Goal: Communication & Community: Answer question/provide support

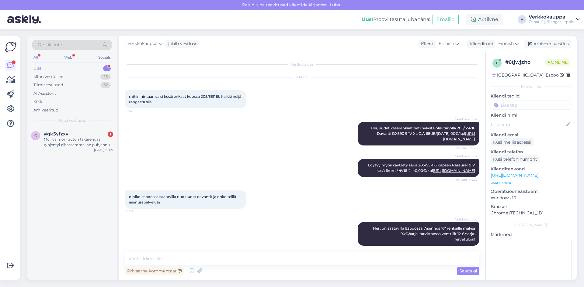
scroll to position [22, 0]
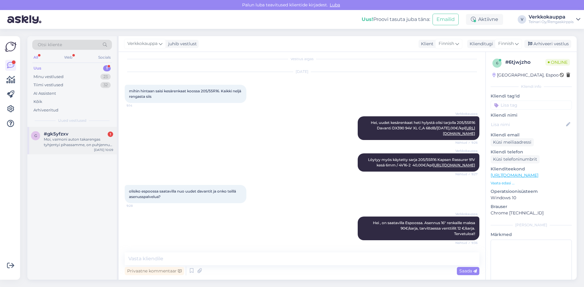
drag, startPoint x: 82, startPoint y: 143, endPoint x: 90, endPoint y: 140, distance: 8.8
click at [82, 143] on div "Moi, vaimoni auton takarengas tyhjentyi pihassamme, on puhjennut ajossa. Onnist…" at bounding box center [78, 142] width 69 height 11
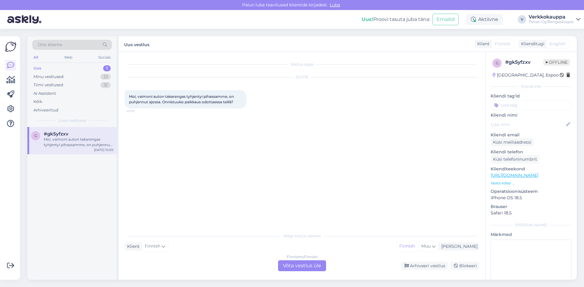
click at [289, 261] on div "Finnish to Finnish Võta vestlus üle" at bounding box center [302, 266] width 48 height 11
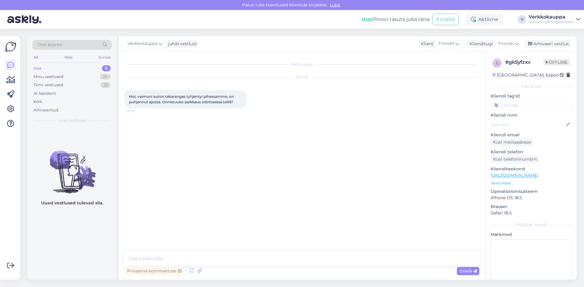
click at [189, 251] on div "Vestlus algas [DATE] Moi, vaimoni auton takarengas tyhjentyi pihassamme, on puh…" at bounding box center [302, 166] width 367 height 228
click at [182, 257] on textarea at bounding box center [302, 259] width 355 height 13
type textarea "Hei kyllä onnistu, tervetuloa!"
click at [469, 272] on span "Saada" at bounding box center [468, 271] width 18 height 5
click at [267, 184] on div "Vestlus algas [DATE] Moi, vaimoni auton takarengas tyhjentyi pihassamme, on puh…" at bounding box center [305, 152] width 360 height 189
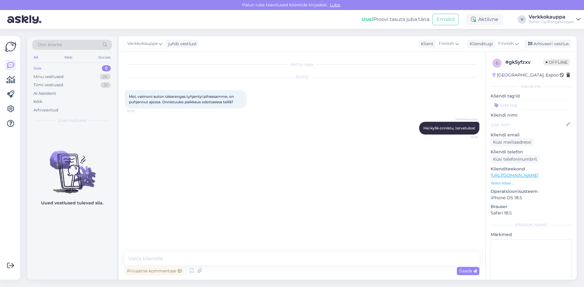
click at [62, 68] on div "Uus 0" at bounding box center [72, 68] width 80 height 9
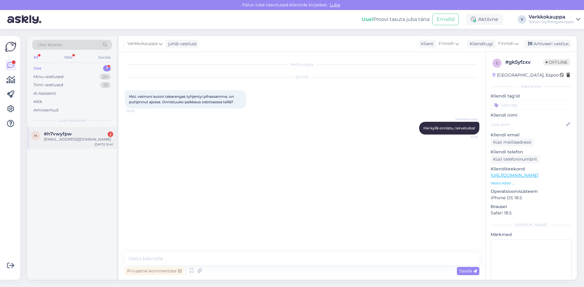
click at [54, 141] on div "[EMAIL_ADDRESS][DOMAIN_NAME]" at bounding box center [78, 139] width 69 height 5
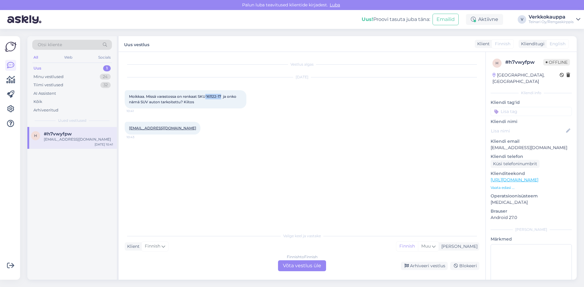
drag, startPoint x: 206, startPoint y: 94, endPoint x: 223, endPoint y: 99, distance: 17.4
click at [223, 99] on div "Moikkaa. Missä varastossa on renkaat SKU 161122-17 ja onko nämä SUV auton tarko…" at bounding box center [186, 99] width 122 height 18
copy span "161122-17"
click at [329, 269] on div "Arhiveeri vestlus Blokeeri" at bounding box center [403, 266] width 151 height 8
click at [320, 268] on div "Finnish to Finnish Võta vestlus üle" at bounding box center [302, 266] width 48 height 11
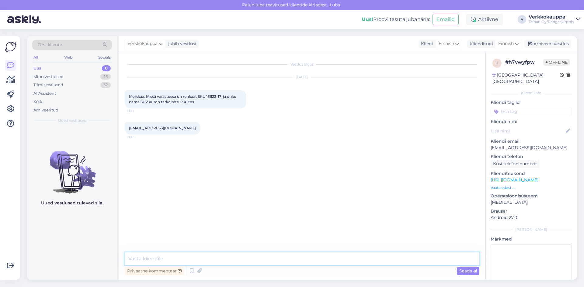
click at [196, 259] on textarea at bounding box center [302, 259] width 355 height 13
type textarea "j"
paste textarea "ämä koko (235/55R20) on yleinen katumaastureissa ja crossover-malleissa"
click at [220, 258] on textarea "Hei kyseiset renkaat löytyy Espoosta. ämä koko (235/55R20) on yleinen katumaast…" at bounding box center [302, 259] width 355 height 13
click at [401, 257] on textarea "Hei kyseiset renkaat löytyy Espoosta. Tämä koko (235/55R20) on yleinen katumaas…" at bounding box center [302, 259] width 355 height 13
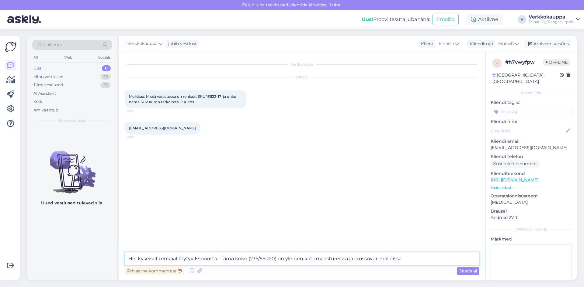
paste textarea ", ja Toyo valmistaa useita SUV-käyttöön suunnattuja kitkarenkaita tuossa koossa"
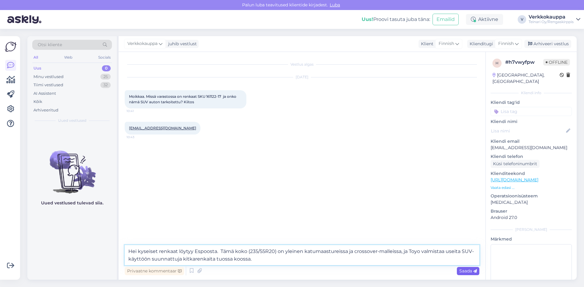
type textarea "Hei kyseiset renkaat löytyy Espoosta. Tämä koko (235/55R20) on yleinen katumaas…"
click at [459, 272] on span "Saada" at bounding box center [468, 271] width 18 height 5
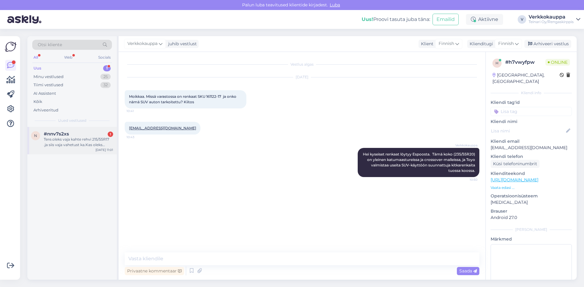
click at [87, 146] on div "Tere.oleks vaja kahte rehvi 215/55R17 .ja siis vaja vahetust ka.Kas oleks 03.09…" at bounding box center [78, 142] width 69 height 11
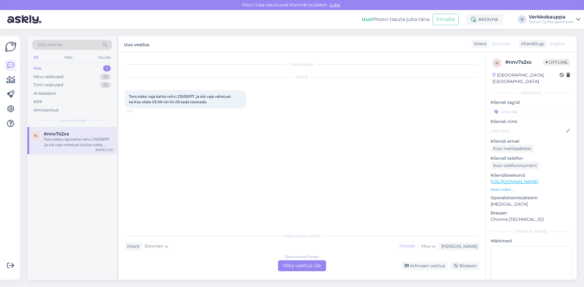
click at [289, 268] on div "Estonian to Finnish Võta vestlus üle" at bounding box center [302, 266] width 48 height 11
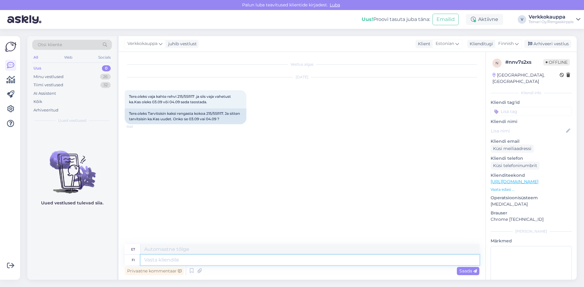
click at [158, 260] on textarea at bounding box center [310, 260] width 339 height 10
type textarea "t"
type textarea "Tere"
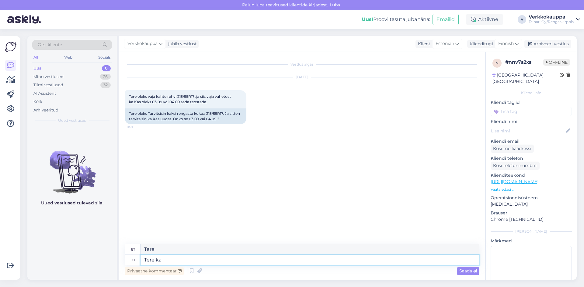
type textarea "Tere ka"
type textarea "Tere!"
type textarea "Tere ka pakun su"
type textarea "Tere, vabandust."
type textarea "Tere ka pakun suverehve?"
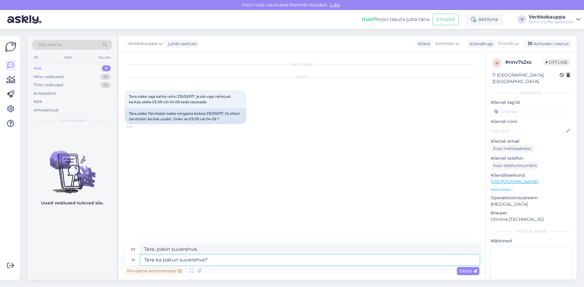
type textarea "Tere, kas suverehvid saaks?"
type textarea "Tere ka pakun suverehve?"
click at [461, 272] on span "Saada" at bounding box center [468, 271] width 18 height 5
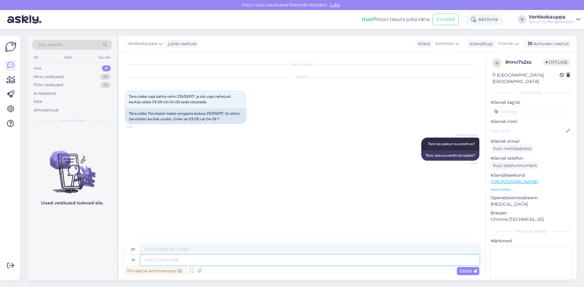
click at [150, 259] on textarea at bounding box center [310, 260] width 339 height 10
type textarea "On p"
type textarea "Seal on"
type textarea "On pakkuda"
type textarea "On olemas ettepanek"
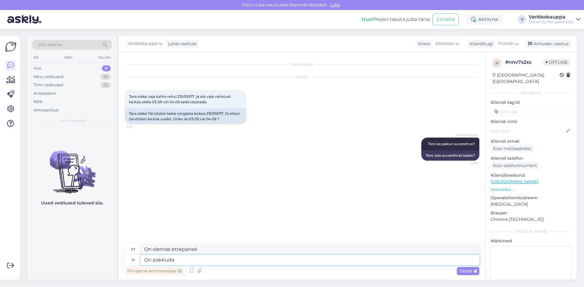
paste textarea "215/55R17 Maxtrek Maximus M1 98Y XL C,C 72dB/kesä"
type textarea "On pakkuda 215/55R17 Maxtrek Maximus M1 98Y XL C,C 72dB/kesä"
type textarea "Saadaval 215/55R17 Maxtrek Maximus M1 98Y XL C,C 72dB/suvi"
drag, startPoint x: 318, startPoint y: 255, endPoint x: 284, endPoint y: 228, distance: 43.5
click at [278, 210] on div "Vestlus algas [DATE] Tere.oleks vaja kahte rehvi 215/55R17 .ja siis vaja vahetu…" at bounding box center [305, 148] width 360 height 181
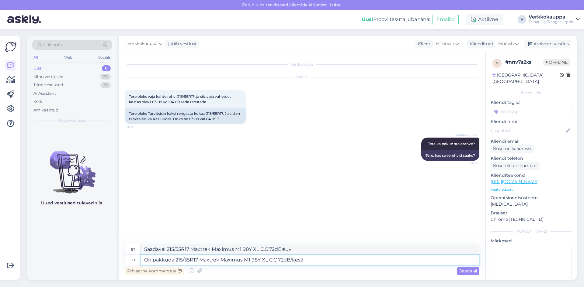
paste textarea "93,00€/kpl"
type textarea "On pakkuda 215/55R17 Maxtrek Maximus M1 98Y XL C,C 72dB/[DATE],00€/kpl"
type textarea "Saadaval 215/55R17 Maxtrek Maximus M1 98Y XL C,C 72dB/suvi 93,00 €/tk"
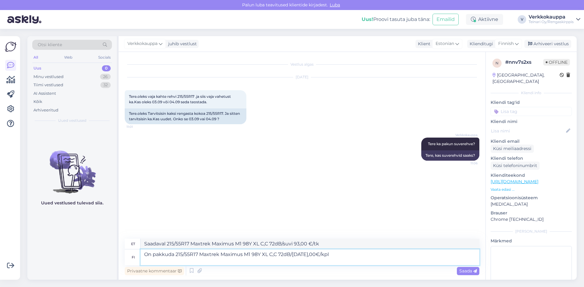
paste textarea "[URL][DOMAIN_NAME]"
type textarea "On pakkuda 215/55R17 Maxtrek Maximus M1 98Y XL C,C 72dB/[DATE],00€/kpl [URL][DO…"
type textarea "Saadaval 215/55R17 Maxtrek Maximus M1 98Y XL C,C 72dB/suvi 93.00€/tk [URL][DOMA…"
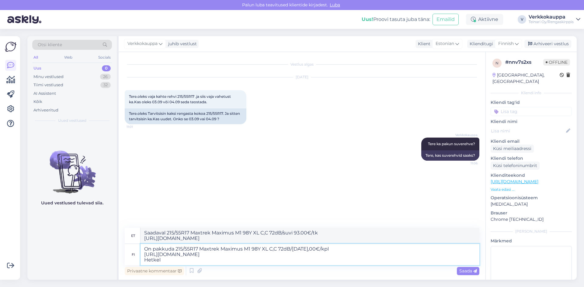
type textarea "On pakkuda 215/55R17 Maxtrek Maximus M1 98Y XL C,C 72dB/[DATE],00€/kpl [URL][DO…"
type textarea "Saadaval 215/55R17 Maxtrek Maximus M1 98Y XL C,C 72dB/suvi 93,00 €/tk [URL][DOM…"
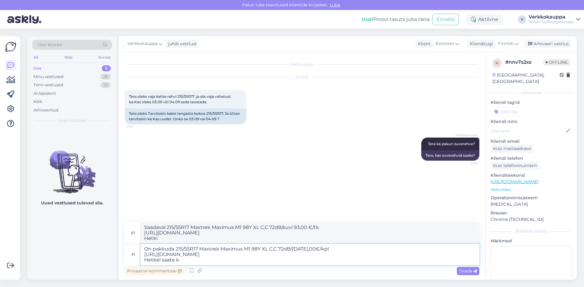
type textarea "On pakkuda 215/55R17 Maxtrek Maximus M1 98Y XL C,C 72dB/[DATE],00€/kpl [URL][DO…"
type textarea "Saadaval 215/55R17 Maxtrek Maximus M1 98Y XL C,C 72dB/suvi €93.00/tk [URL][DOMA…"
type textarea "On pakkuda 215/55R17 Maxtrek Maximus M1 98Y XL C,C 72dB/[DATE],00€/kpl [URL][DO…"
type textarea "Saadaval 215/55R17 Maxtrek Maximus M1 98Y XL C,C 72dB/suvi 93,00 €/tk [URL][DOM…"
type textarea "On pakkuda 215/55R17 Maxtrek Maximus M1 98Y XL C,C 72dB/[DATE],00€/kpl [URL][DO…"
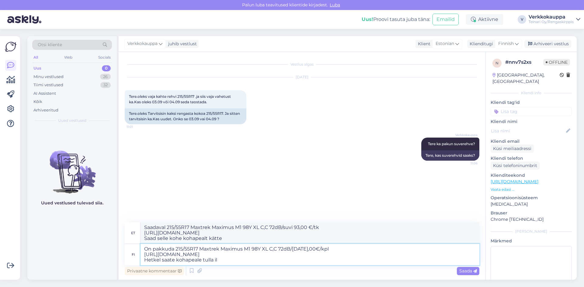
type textarea "Saadaval 215/55R17 Maxtrek Maximus M1 98Y XL C,C 72dB/suvi €93.00/tk [URL][DOMA…"
type textarea "On pakkuda 215/55R17 Maxtrek Maximus M1 98Y XL C,C 72dB/[DATE],00€/kpl [URL][DO…"
type textarea "Saadaval 215/55R17 Maxtrek Maximus M1 98Y XL C,C 72dB/suvi €93.00/tk [URL][DOMA…"
type textarea "On pakkuda 215/55R17 Maxtrek Maximus M1 98Y XL C,C 72dB/[DATE],00€/kpl [URL][DO…"
type textarea "Saadaval 215/55R17 Maxtrek Maximus M1 98Y XL C,C 72dB/suvi €93.00/tk [URL][DOMA…"
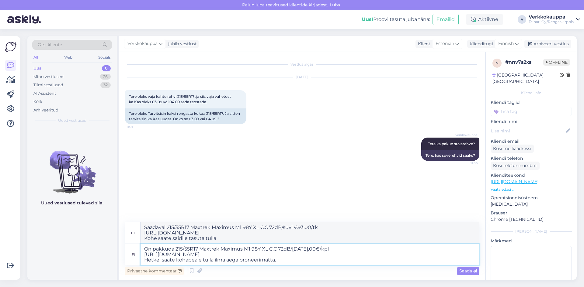
type textarea "On pakkuda 215/55R17 Maxtrek Maximus M1 98Y XL C,C 72dB/[DATE],00€/kpl [URL][DO…"
type textarea "Saadaval 215/55R17 Maxtrek Maximus M1 98Y XL C,C 72dB/suvi 93,00 €/tk [URL][DOM…"
type textarea "On pakkuda 215/55R17 Maxtrek Maximus M1 98Y XL C,C 72dB/[DATE],00€/kpl [URL][DO…"
type textarea "Saadaval 215/55R17 Maxtrek Maximus M1 98Y XL C,C 72dB/suvi €93.00/tk [URL][DOMA…"
type textarea "On pakkuda 215/55R17 Maxtrek Maximus M1 98Y XL C,C 72dB/[DATE],00€/kpl [URL][DO…"
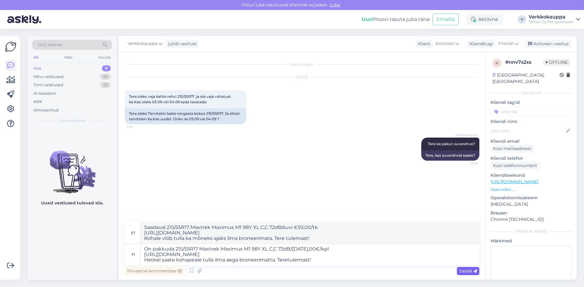
click at [469, 273] on span "Saada" at bounding box center [468, 271] width 18 height 5
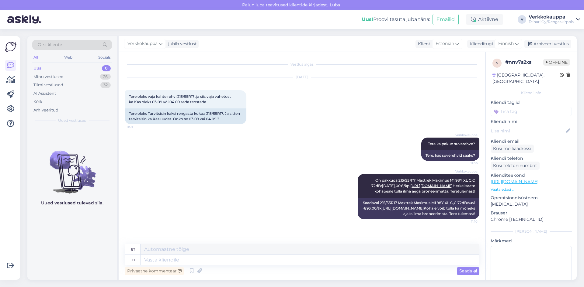
click at [71, 67] on div "Uus 0" at bounding box center [72, 68] width 80 height 9
